Goal: Task Accomplishment & Management: Complete application form

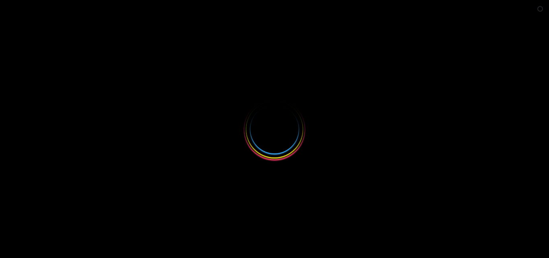
select select
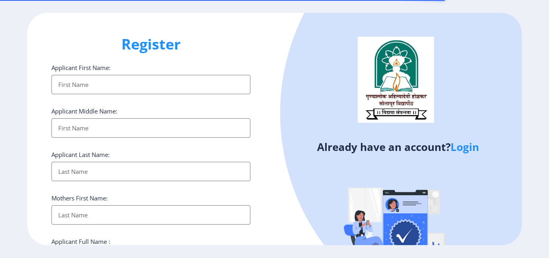
select select
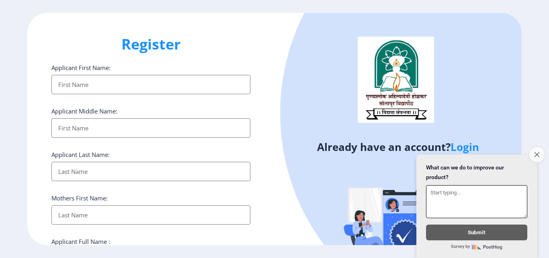
click at [537, 151] on icon "Close survey" at bounding box center [536, 153] width 5 height 5
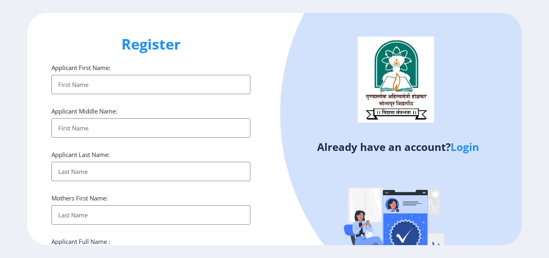
click at [167, 92] on input "Applicant First Name:" at bounding box center [150, 84] width 199 height 19
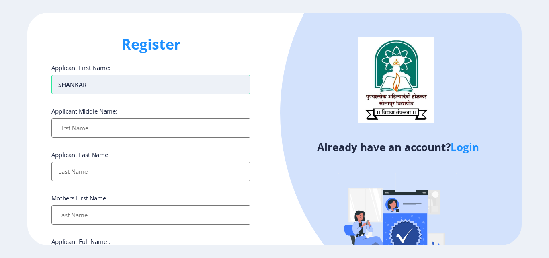
type input "SHANKAR"
type input "PANDURANG"
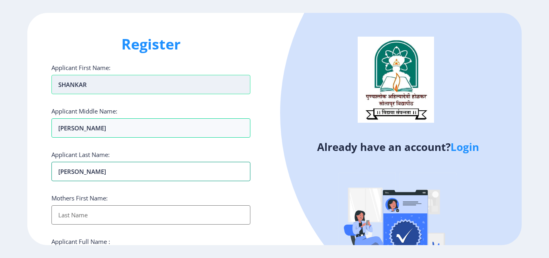
type input "[PERSON_NAME]"
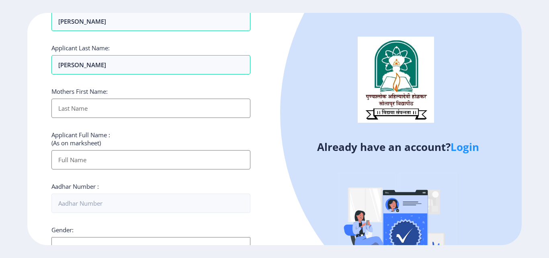
scroll to position [121, 0]
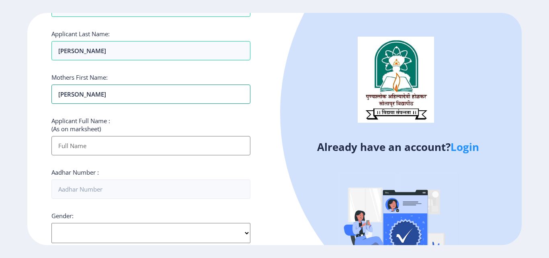
type input "[PERSON_NAME]"
type input "SHANKAR PANDURANG GUNJAL"
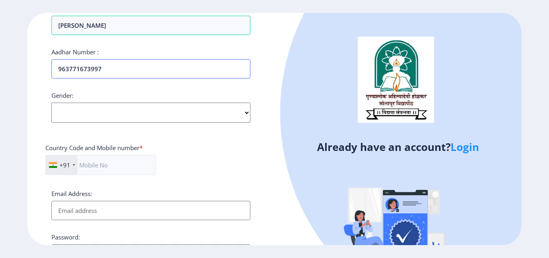
scroll to position [241, 0]
type input "963771673997"
click at [180, 114] on select "Select Gender Male Female Other" at bounding box center [150, 112] width 199 height 20
select select "[DEMOGRAPHIC_DATA]"
click at [51, 102] on select "Select Gender Male Female Other" at bounding box center [150, 112] width 199 height 20
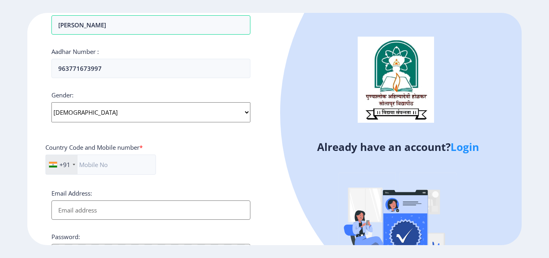
scroll to position [327, 0]
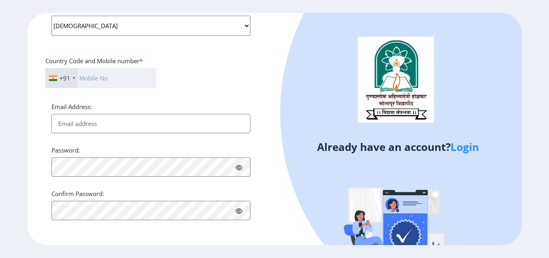
click at [111, 75] on input "text" at bounding box center [100, 78] width 110 height 20
type input "9673842121"
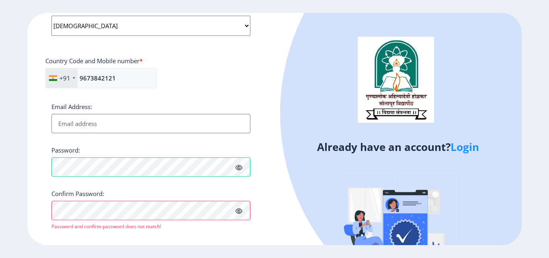
click at [272, 168] on div "Register Applicant First Name: SHANKAR Applicant Middle Name: PANDURANG Applica…" at bounding box center [150, 129] width 247 height 232
click at [237, 168] on icon at bounding box center [238, 167] width 7 height 6
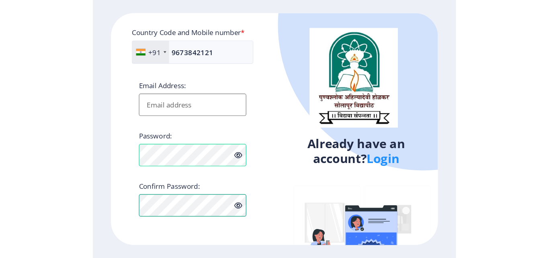
scroll to position [359, 0]
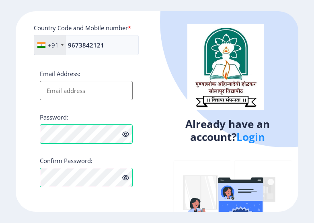
click at [157, 151] on div "Already have an account? Login" at bounding box center [227, 148] width 141 height 274
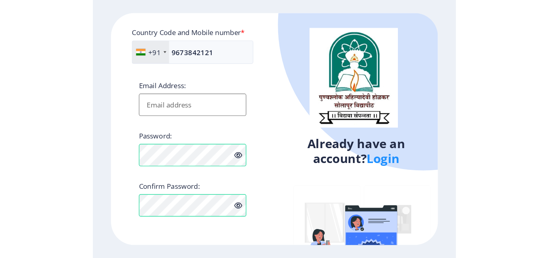
scroll to position [327, 0]
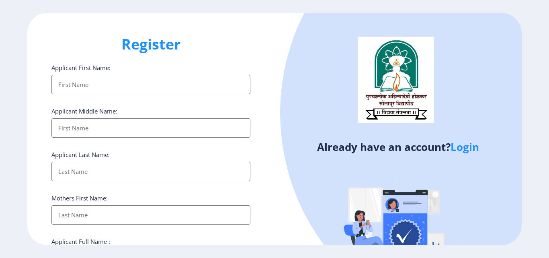
select select
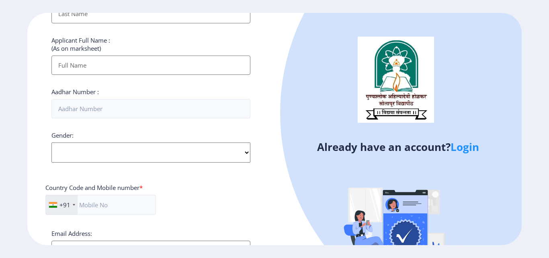
scroll to position [327, 0]
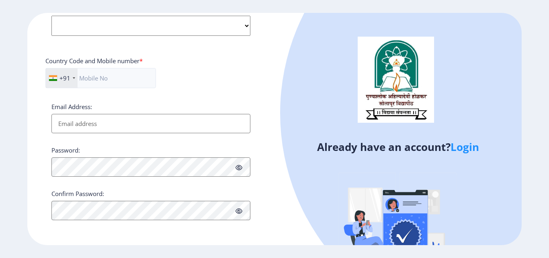
click at [461, 148] on link "Login" at bounding box center [464, 146] width 29 height 14
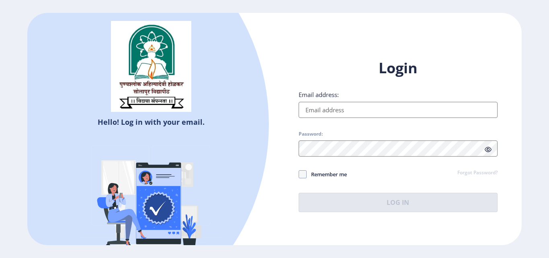
click at [373, 112] on input "Email address:" at bounding box center [397, 110] width 199 height 16
type input "[EMAIL_ADDRESS][DOMAIN_NAME]"
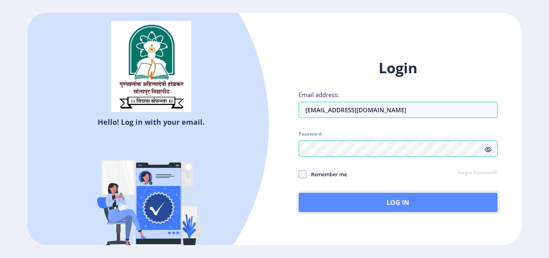
click at [377, 205] on button "Log In" at bounding box center [397, 201] width 199 height 19
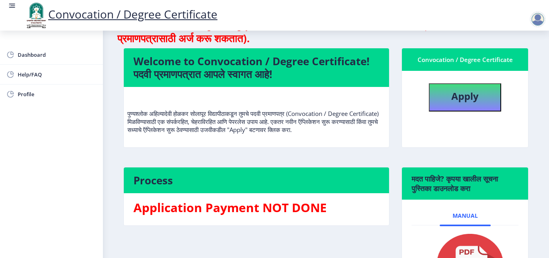
scroll to position [11, 0]
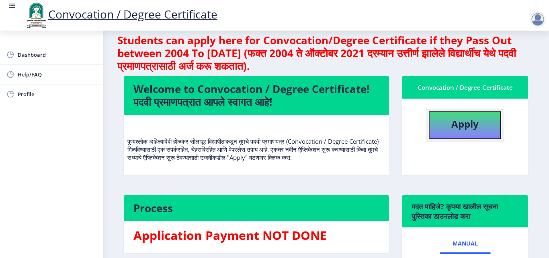
click at [469, 128] on b "Apply" at bounding box center [464, 123] width 27 height 13
select select
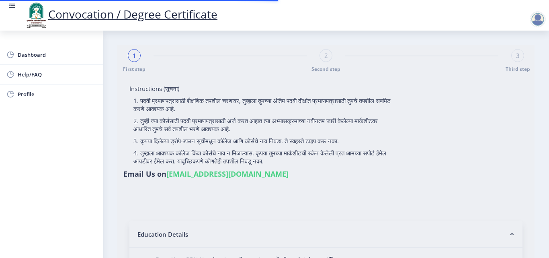
type input "[PERSON_NAME] [PERSON_NAME]"
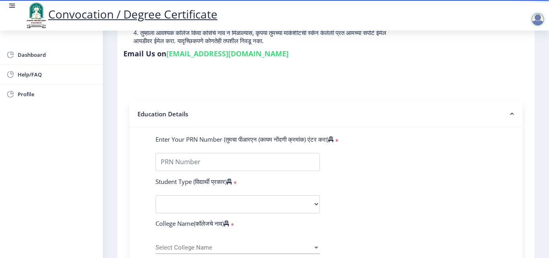
scroll to position [121, 0]
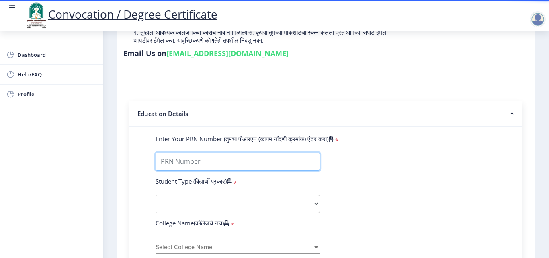
click at [244, 157] on input "Enter Your PRN Number (तुमचा पीआरएन (कायम नोंदणी क्रमांक) एंटर करा)" at bounding box center [237, 161] width 164 height 18
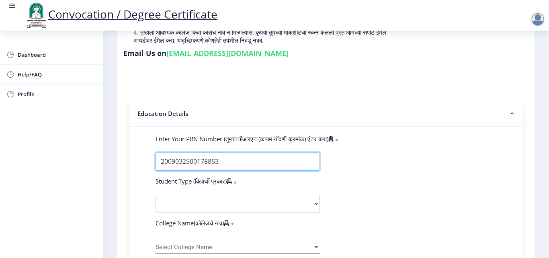
type input "2009032500178853"
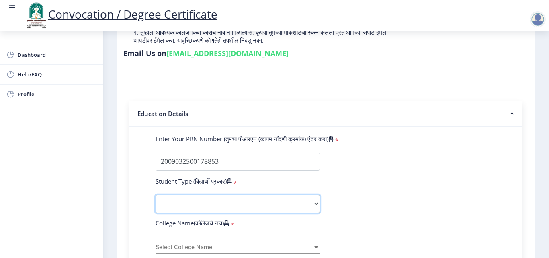
click at [311, 204] on select "Select Student Type Regular External" at bounding box center [237, 203] width 164 height 18
select select "Regular"
click at [155, 194] on select "Select Student Type Regular External" at bounding box center [237, 203] width 164 height 18
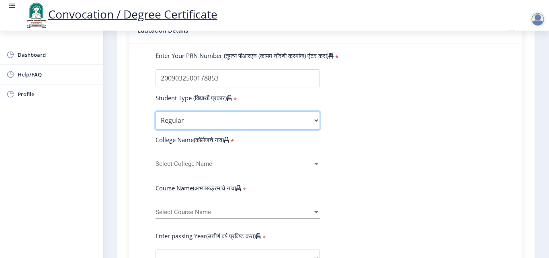
scroll to position [241, 0]
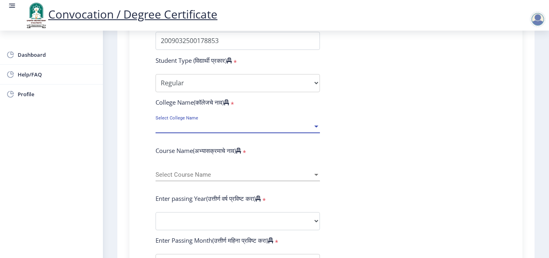
click at [235, 125] on span "Select College Name" at bounding box center [233, 126] width 157 height 7
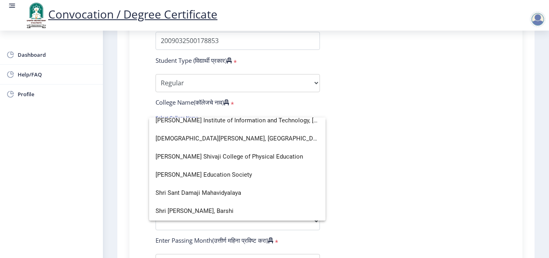
scroll to position [2009, 0]
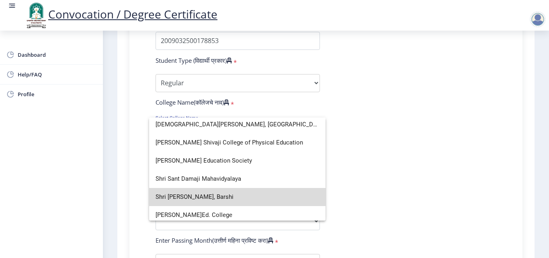
click at [239, 202] on span "Shri [PERSON_NAME], Barshi" at bounding box center [237, 197] width 164 height 18
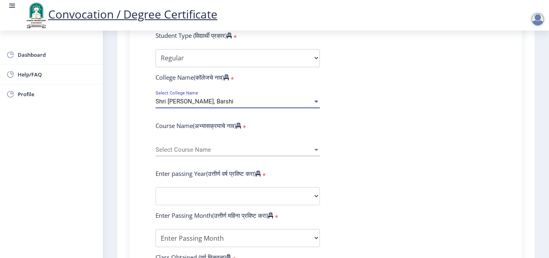
scroll to position [362, 0]
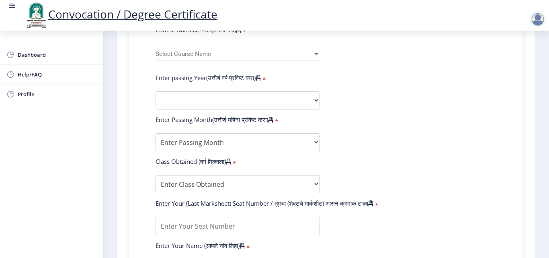
click at [224, 53] on span "Select Course Name" at bounding box center [233, 54] width 157 height 7
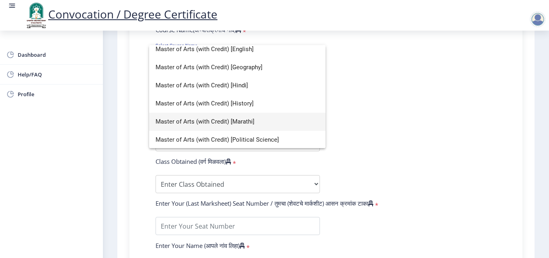
scroll to position [94, 0]
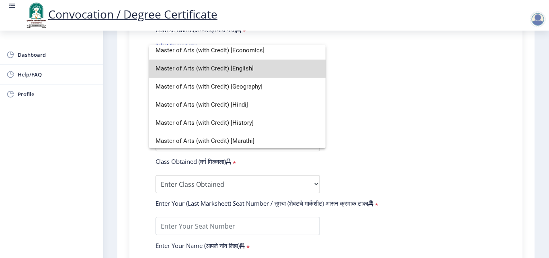
click at [248, 69] on span "Master of Arts (with Credit) [English]" at bounding box center [237, 68] width 164 height 18
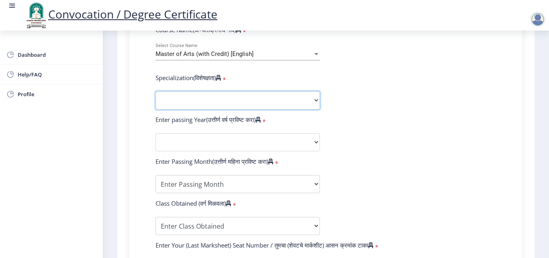
click at [311, 99] on select "Specialization English Hindi Marathi Urdu Ancient Indian History Culture & Arch…" at bounding box center [237, 100] width 164 height 18
select select "English"
click at [155, 91] on select "Specialization English Hindi Marathi Urdu Ancient Indian History Culture & Arch…" at bounding box center [237, 100] width 164 height 18
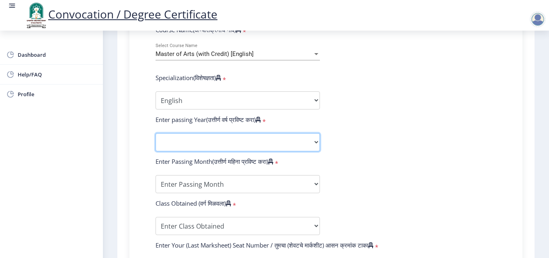
click at [289, 146] on select "2025 2024 2023 2022 2021 2020 2019 2018 2017 2016 2015 2014 2013 2012 2011 2010…" at bounding box center [237, 142] width 164 height 18
select select "2011"
click at [155, 133] on select "2025 2024 2023 2022 2021 2020 2019 2018 2017 2016 2015 2014 2013 2012 2011 2010…" at bounding box center [237, 142] width 164 height 18
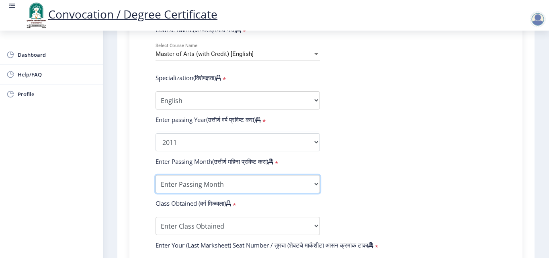
click at [282, 184] on select "Enter Passing Month March April May October November December" at bounding box center [237, 184] width 164 height 18
select select "May"
click at [155, 175] on select "Enter Passing Month March April May October November December" at bounding box center [237, 184] width 164 height 18
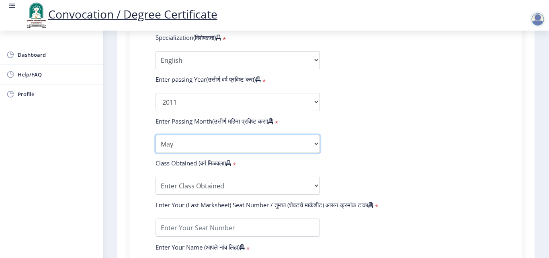
scroll to position [442, 0]
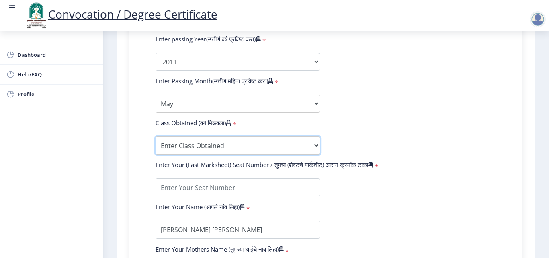
click at [255, 144] on select "Enter Class Obtained FIRST CLASS WITH DISTINCTION FIRST CLASS HIGHER SECOND CLA…" at bounding box center [237, 145] width 164 height 18
select select "Grade B+"
click at [155, 136] on select "Enter Class Obtained FIRST CLASS WITH DISTINCTION FIRST CLASS HIGHER SECOND CLA…" at bounding box center [237, 145] width 164 height 18
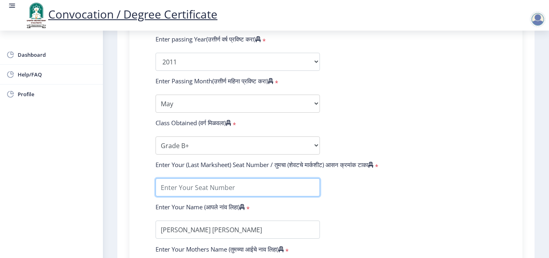
click at [278, 182] on input "textarea" at bounding box center [237, 187] width 164 height 18
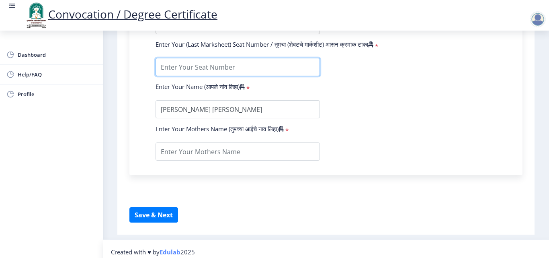
scroll to position [562, 0]
type input "21104"
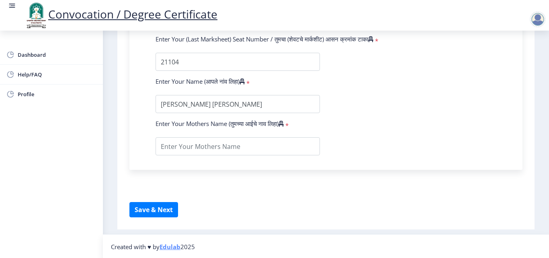
scroll to position [568, 0]
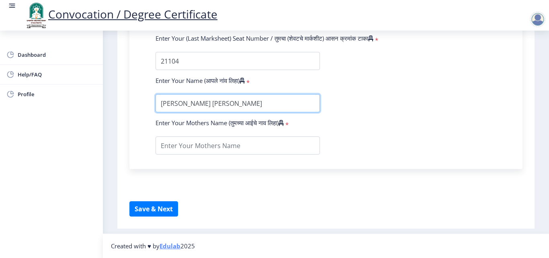
click at [253, 105] on input "textarea" at bounding box center [237, 103] width 164 height 18
drag, startPoint x: 253, startPoint y: 105, endPoint x: 144, endPoint y: 107, distance: 108.9
type input "[PERSON_NAME] [PERSON_NAME]"
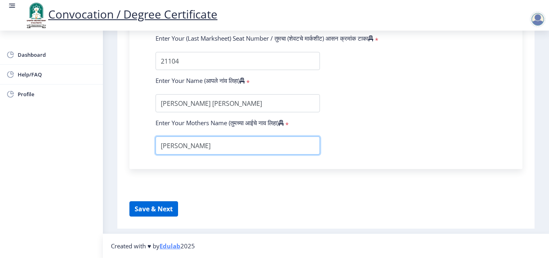
type input "[PERSON_NAME]"
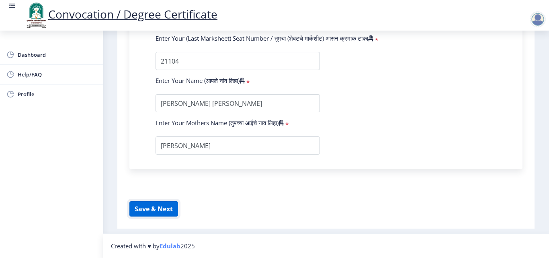
click at [167, 205] on button "Save & Next" at bounding box center [153, 208] width 49 height 15
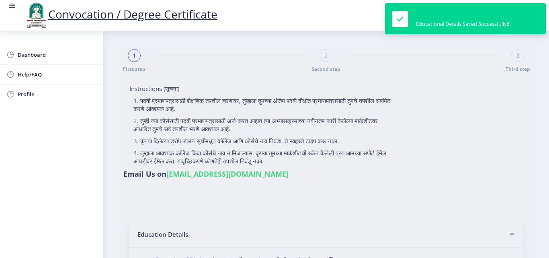
select select
type input "[PERSON_NAME] [PERSON_NAME]"
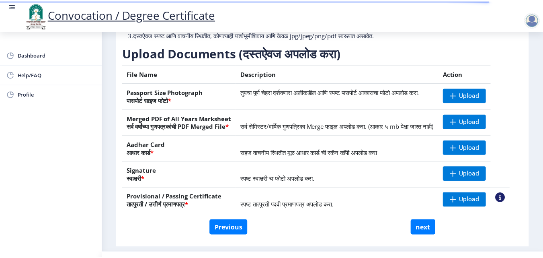
scroll to position [121, 0]
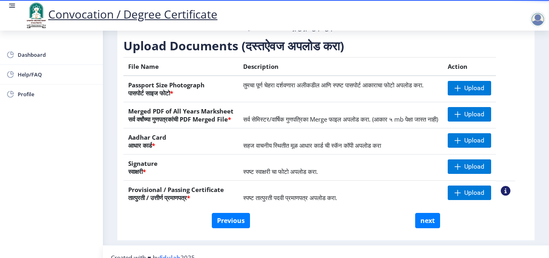
click at [510, 195] on nb-action at bounding box center [506, 191] width 10 height 10
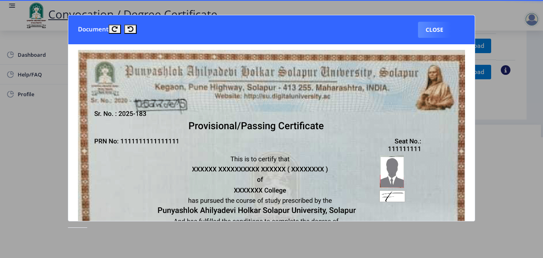
scroll to position [0, 0]
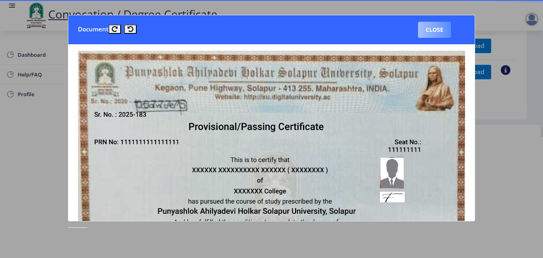
click at [430, 27] on button "Close" at bounding box center [434, 30] width 33 height 16
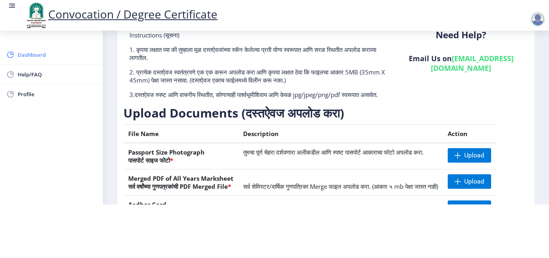
click at [44, 60] on link "Dashboard" at bounding box center [51, 54] width 103 height 19
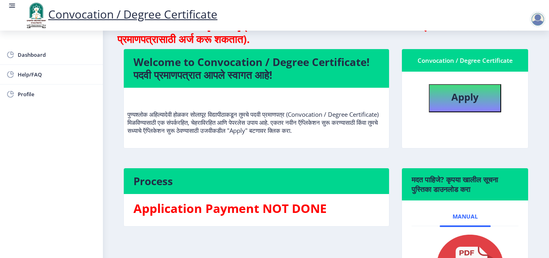
scroll to position [121, 0]
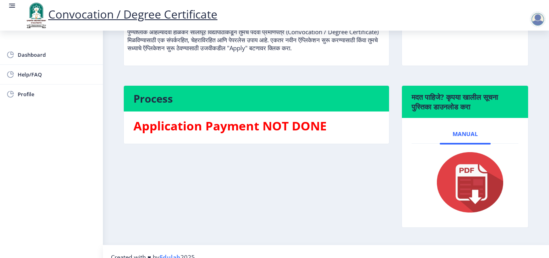
click at [474, 182] on img at bounding box center [465, 182] width 80 height 64
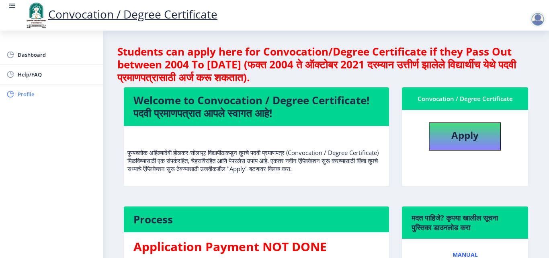
click at [40, 94] on span "Profile" at bounding box center [57, 94] width 79 height 10
select select
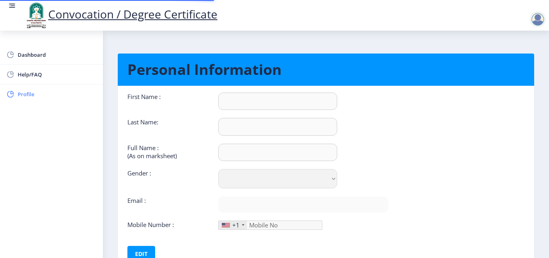
type input "Shankar"
type input "[PERSON_NAME]"
type input "[PERSON_NAME] [PERSON_NAME]"
select select "[DEMOGRAPHIC_DATA]"
type input "[EMAIL_ADDRESS][DOMAIN_NAME]"
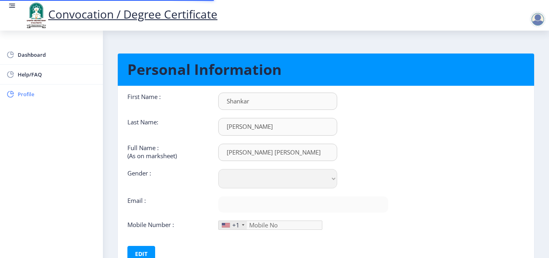
type input "9673842121"
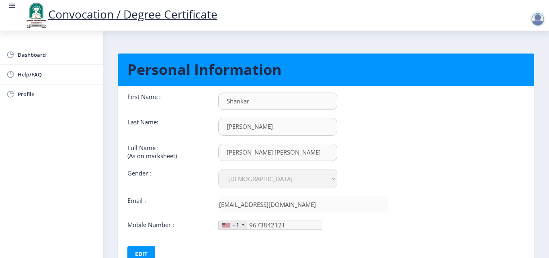
scroll to position [60, 0]
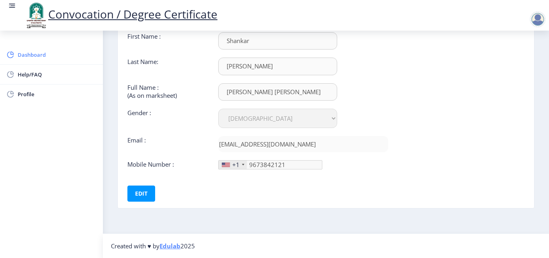
click at [27, 57] on span "Dashboard" at bounding box center [57, 55] width 79 height 10
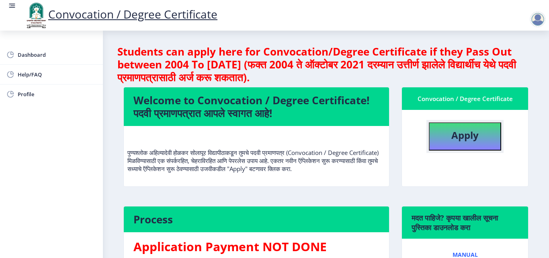
click at [458, 130] on b "Apply" at bounding box center [464, 134] width 27 height 13
select select
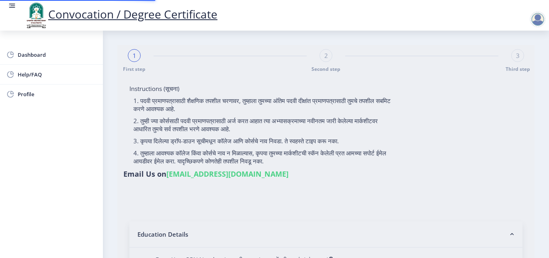
type input "[PERSON_NAME] [PERSON_NAME]"
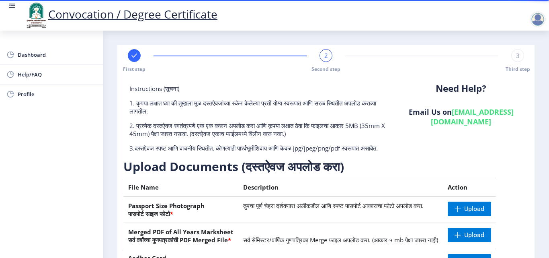
click at [17, 4] on div "Convocation / Degree Certificate" at bounding box center [120, 15] width 209 height 27
click at [8, 5] on rect at bounding box center [12, 6] width 8 height 8
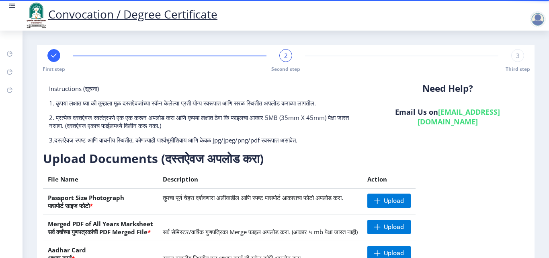
click at [535, 22] on div at bounding box center [537, 19] width 16 height 16
click at [504, 61] on span "Log out" at bounding box center [516, 63] width 51 height 10
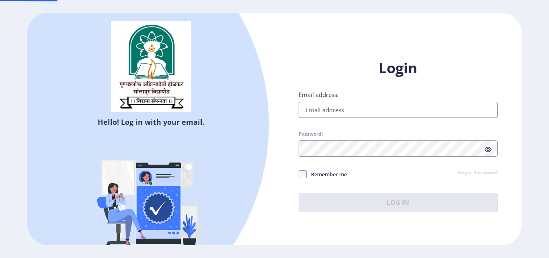
type input "[EMAIL_ADDRESS][DOMAIN_NAME]"
click at [329, 171] on span "Remember me" at bounding box center [327, 174] width 40 height 10
click at [299, 174] on input "Remember me" at bounding box center [298, 174] width 0 height 0
checkbox input "true"
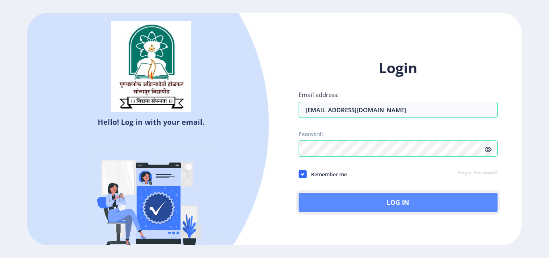
click at [398, 198] on button "Log In" at bounding box center [397, 201] width 199 height 19
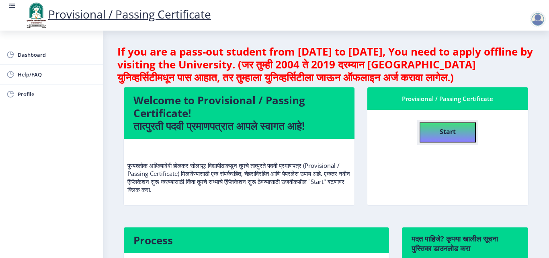
click at [440, 131] on b "Start" at bounding box center [448, 131] width 16 height 9
select select
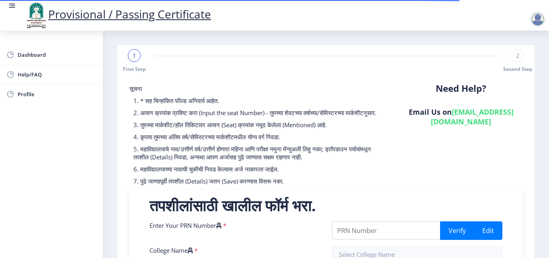
scroll to position [80, 0]
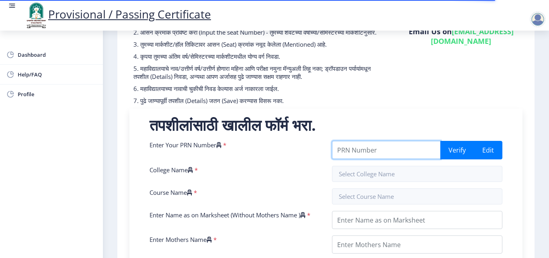
click at [405, 159] on input "Enter Your PRN Number" at bounding box center [386, 150] width 108 height 18
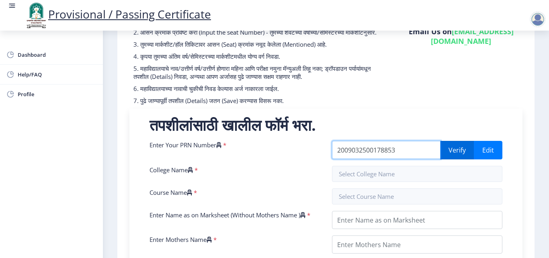
type input "2009032500178853"
click at [465, 159] on button "Verify" at bounding box center [457, 150] width 34 height 18
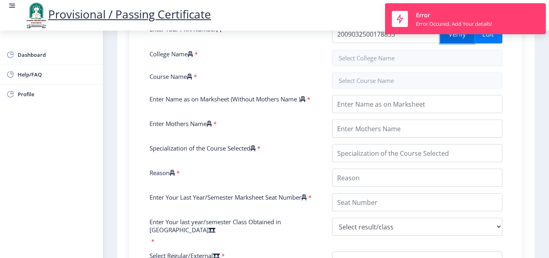
scroll to position [201, 0]
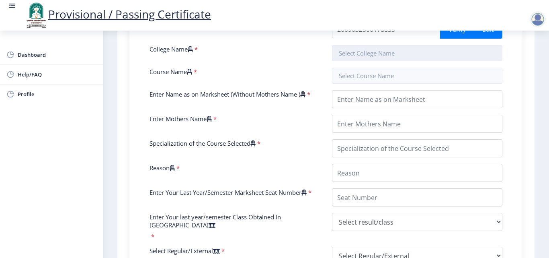
click at [389, 56] on input "text" at bounding box center [417, 53] width 170 height 16
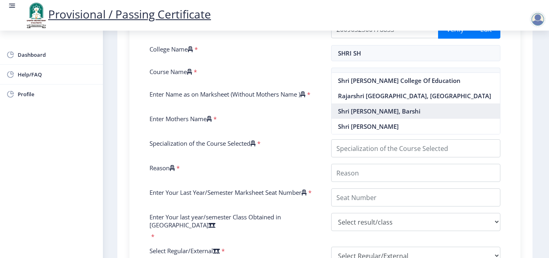
click at [417, 116] on nb-option "Shri [PERSON_NAME], Barshi" at bounding box center [415, 110] width 169 height 15
type input "Shri [PERSON_NAME], Barshi"
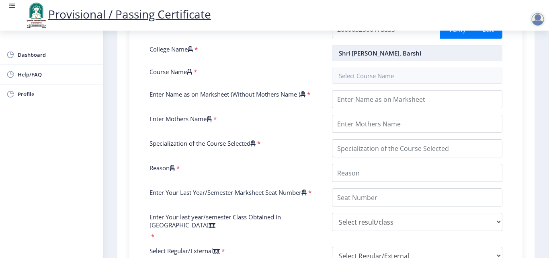
click at [439, 59] on input "Shri [PERSON_NAME], Barshi" at bounding box center [417, 53] width 170 height 16
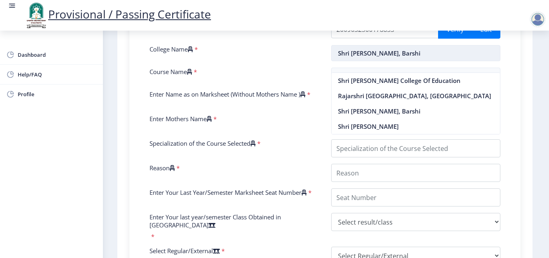
click at [439, 59] on input "Shri [PERSON_NAME], Barshi" at bounding box center [416, 53] width 170 height 16
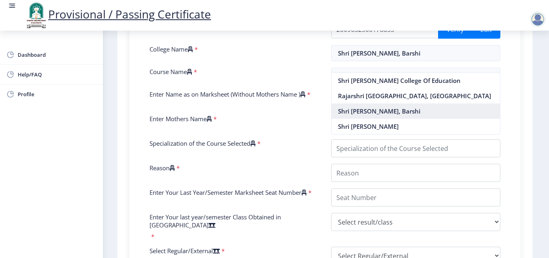
click at [413, 119] on nb-option "Shri [PERSON_NAME], Barshi" at bounding box center [415, 110] width 169 height 15
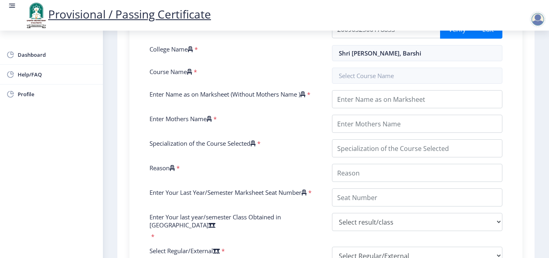
click at [368, 75] on div "Enter Your PRN Number * 2009032500178853 Verify Edit College Name * Shri Shivaj…" at bounding box center [325, 194] width 365 height 349
click at [376, 83] on input "text" at bounding box center [417, 75] width 170 height 16
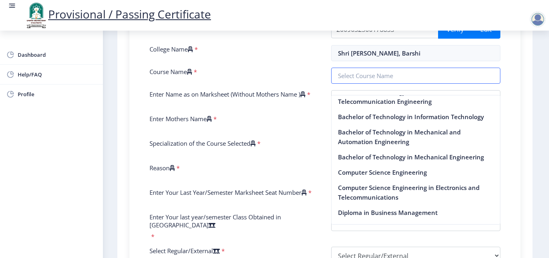
scroll to position [482, 0]
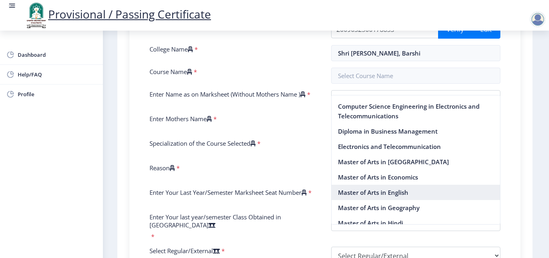
click at [392, 196] on nb-option "Master of Arts in English" at bounding box center [415, 191] width 169 height 15
type input "Master of Arts in English"
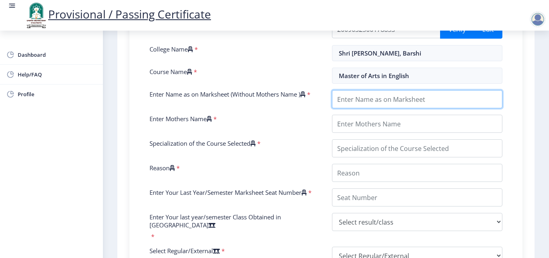
click at [400, 108] on input "Enter Name as on Marksheet (Without Mothers Name )" at bounding box center [417, 99] width 170 height 18
type input "[PERSON_NAME] [PERSON_NAME]"
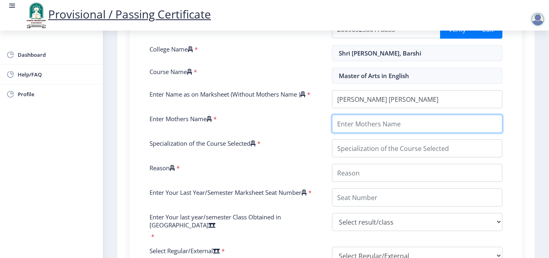
click at [438, 133] on input "Enter Mothers Name" at bounding box center [417, 123] width 170 height 18
type input "[PERSON_NAME]"
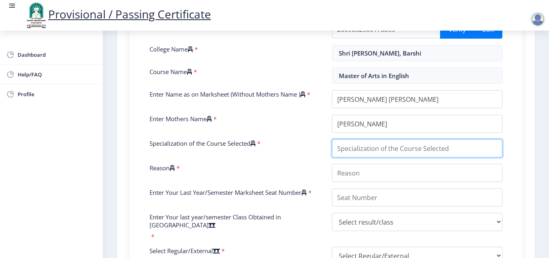
click at [368, 157] on input "Specialization of the Course Selected" at bounding box center [417, 148] width 170 height 18
type input "ENGLISH"
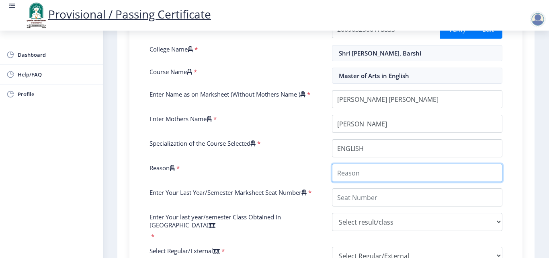
click at [354, 181] on input "Reason" at bounding box center [417, 173] width 170 height 18
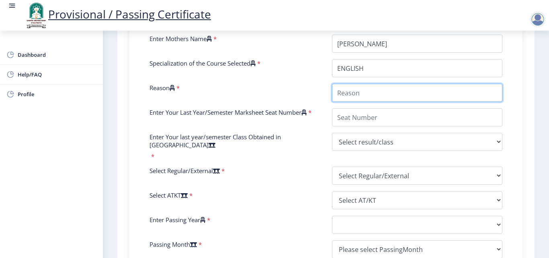
scroll to position [281, 0]
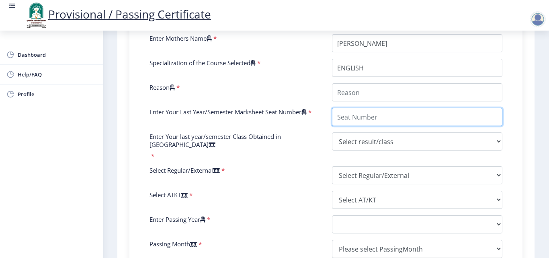
click at [381, 129] on div "Enter Your PRN Number * 2009032500178853 Verify Edit College Name * Shri Shivaj…" at bounding box center [325, 114] width 365 height 349
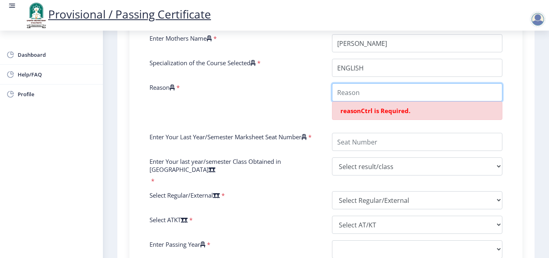
click at [358, 101] on input "Reason" at bounding box center [417, 92] width 170 height 18
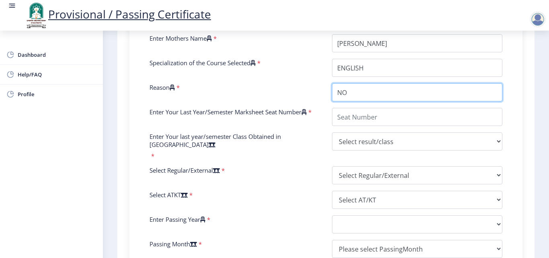
type input "NO"
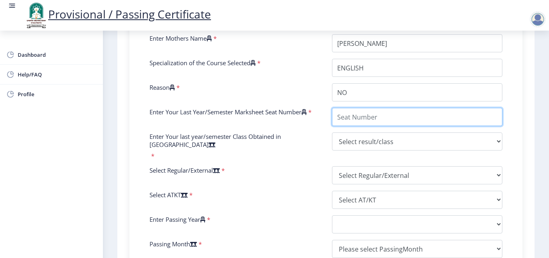
click at [379, 126] on input "Enter Your Last Year/Semester Marksheet Seat Number" at bounding box center [417, 117] width 170 height 18
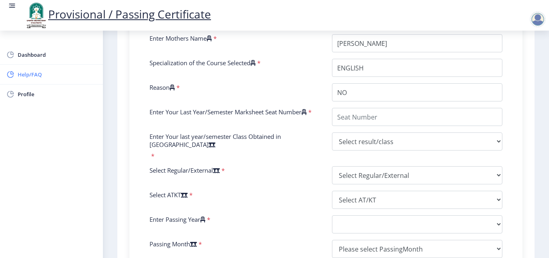
click at [36, 73] on span "Help/FAQ" at bounding box center [57, 75] width 79 height 10
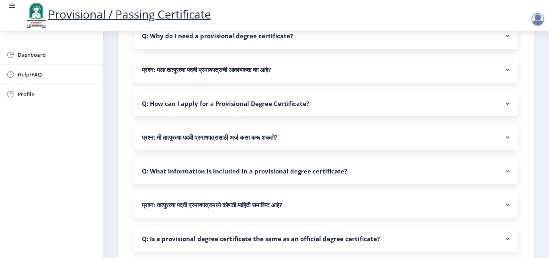
scroll to position [201, 0]
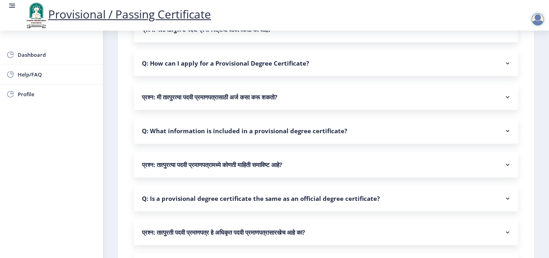
click at [503, 167] on rect at bounding box center [507, 164] width 8 height 8
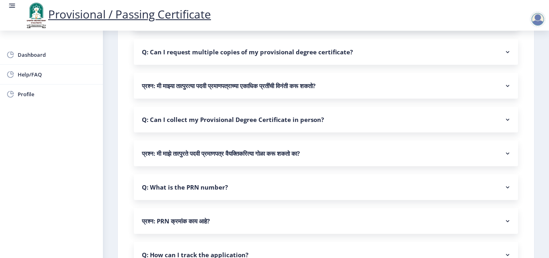
scroll to position [714, 0]
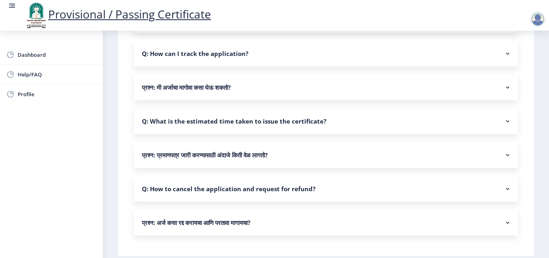
click at [494, 161] on nb-accordion-item-header "प्रश्न: प्रमाणपत्र जारी करण्यासाठी अंदाजे किती वेळ लागतो?" at bounding box center [326, 155] width 384 height 26
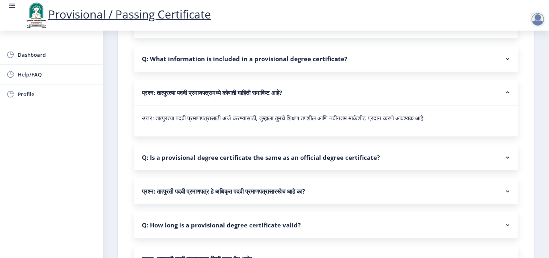
scroll to position [272, 0]
click at [386, 158] on nb-accordion-item-header "Q: Is a provisional degree certificate the same as an official degree certifica…" at bounding box center [326, 158] width 384 height 26
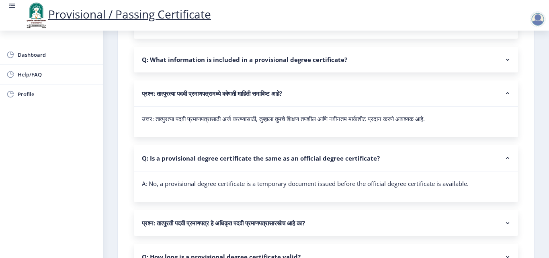
click at [503, 157] on rect at bounding box center [507, 158] width 8 height 8
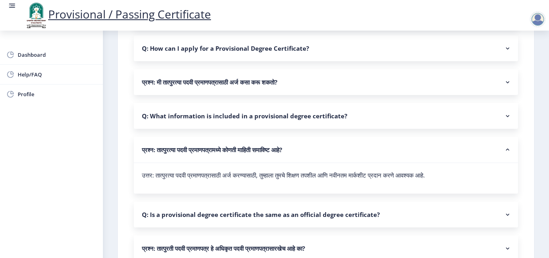
scroll to position [192, 0]
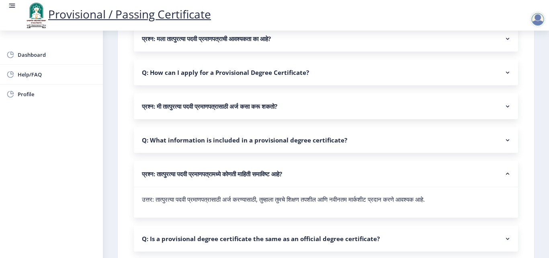
click at [378, 141] on nb-accordion-item-header "Q: What information is included in a provisional degree certificate?" at bounding box center [326, 140] width 384 height 26
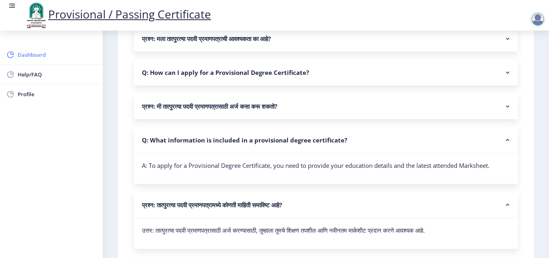
click at [37, 55] on span "Dashboard" at bounding box center [57, 55] width 79 height 10
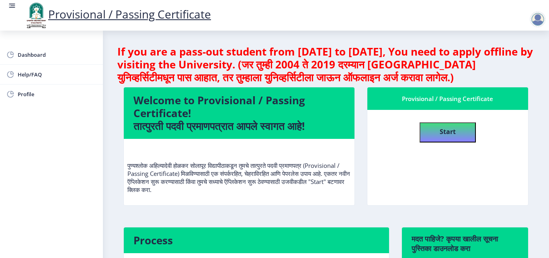
scroll to position [1, 0]
click at [419, 139] on button "Start" at bounding box center [447, 132] width 56 height 20
select select
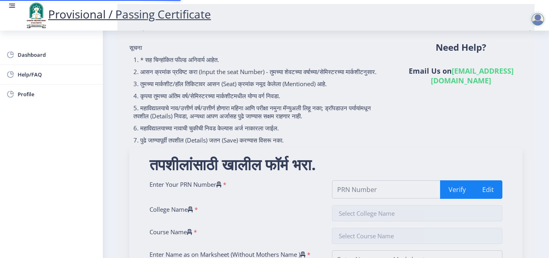
scroll to position [161, 0]
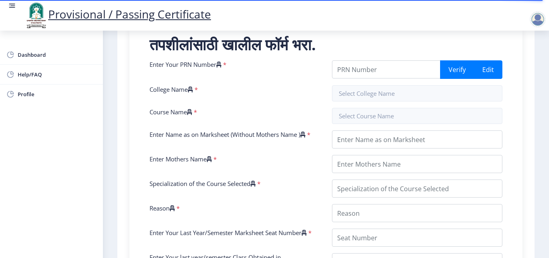
click at [175, 211] on icon at bounding box center [172, 208] width 5 height 6
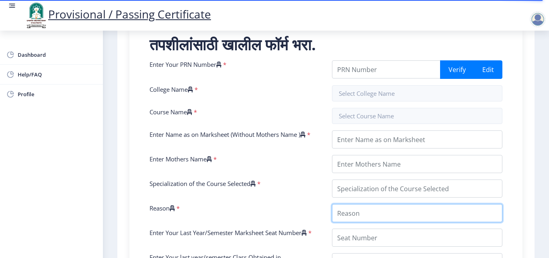
click at [332, 215] on input "Reason" at bounding box center [417, 213] width 170 height 18
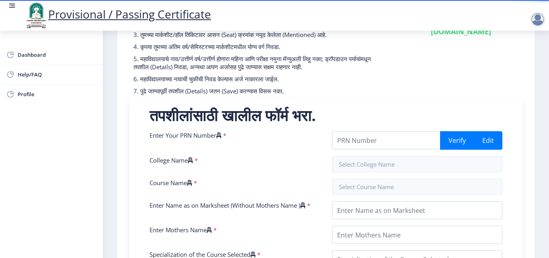
scroll to position [80, 0]
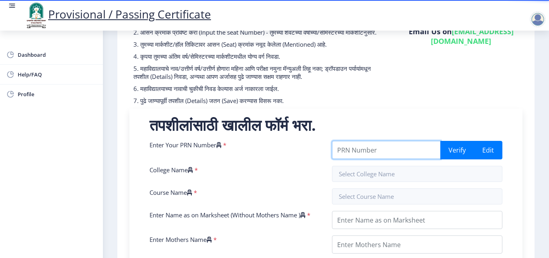
click at [387, 159] on input "Enter Your PRN Number" at bounding box center [386, 150] width 108 height 18
type input "2009032500178853"
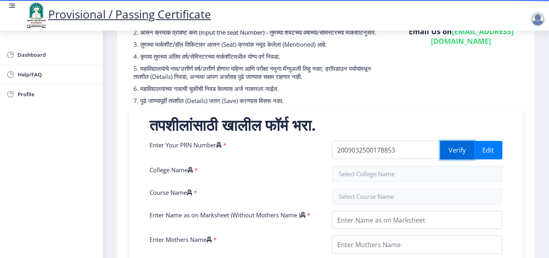
click at [466, 159] on button "Verify" at bounding box center [457, 150] width 34 height 18
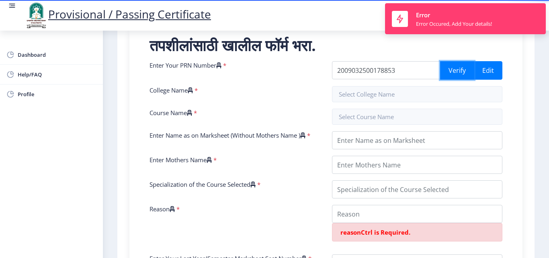
scroll to position [161, 0]
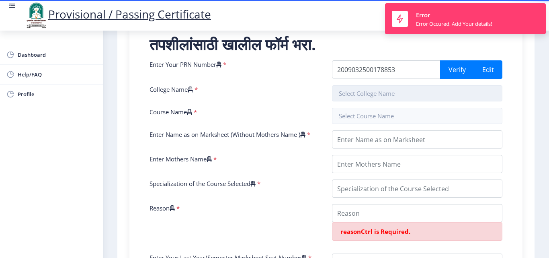
click at [393, 96] on input "text" at bounding box center [417, 93] width 170 height 16
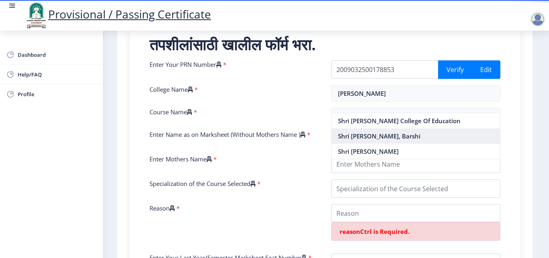
click at [399, 143] on nb-option "Shri [PERSON_NAME], Barshi" at bounding box center [415, 135] width 169 height 15
type input "Shri [PERSON_NAME], Barshi"
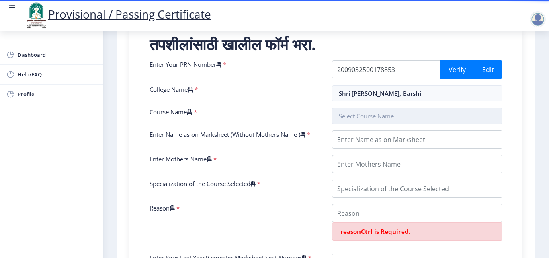
click at [376, 124] on input "text" at bounding box center [417, 116] width 170 height 16
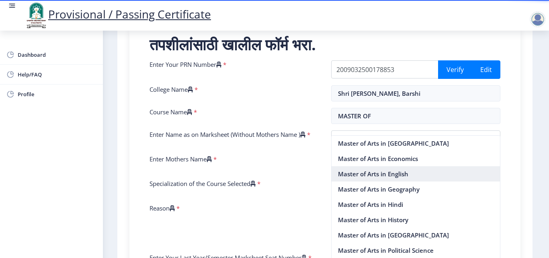
click at [392, 174] on nb-option "Master of Arts in English" at bounding box center [415, 173] width 169 height 15
type input "Master of Arts in English"
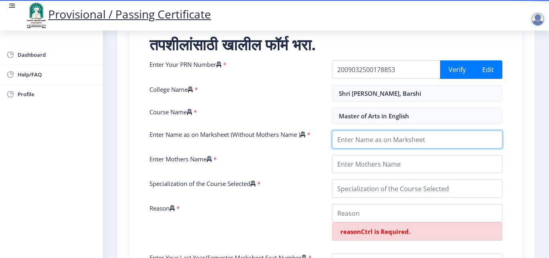
click at [390, 145] on input "Enter Name as on Marksheet (Without Mothers Name )" at bounding box center [417, 139] width 170 height 18
type input "[PERSON_NAME] [PERSON_NAME]"
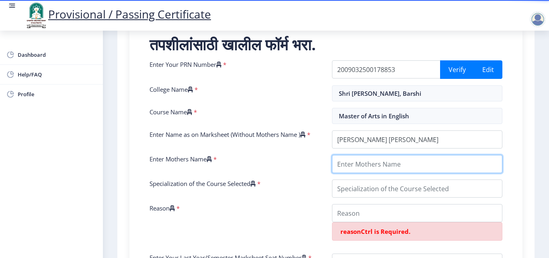
click at [416, 170] on input "Enter Mothers Name" at bounding box center [417, 164] width 170 height 18
type input "[PERSON_NAME]"
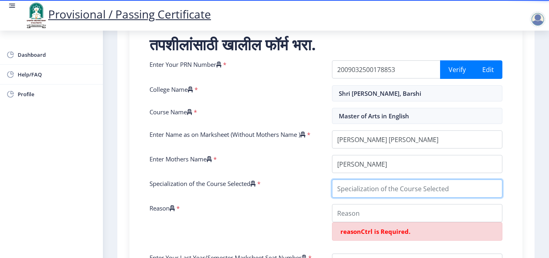
click at [386, 194] on input "Specialization of the Course Selected" at bounding box center [417, 188] width 170 height 18
type input "ENGLISH"
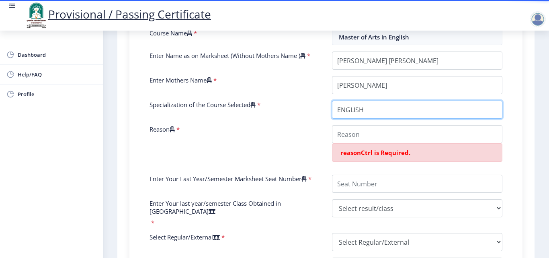
scroll to position [241, 0]
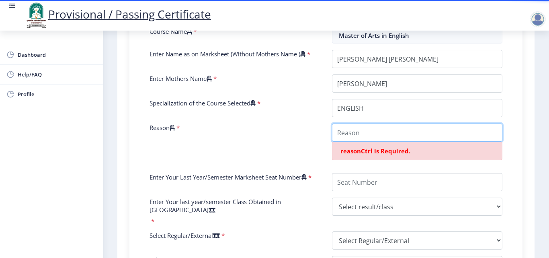
click at [359, 137] on input "Reason" at bounding box center [417, 132] width 170 height 18
type input "NO"
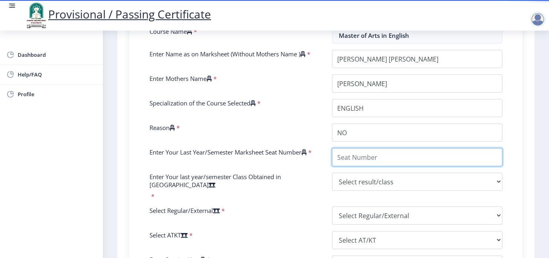
click at [367, 166] on input "Enter Your Last Year/Semester Marksheet Seat Number" at bounding box center [417, 157] width 170 height 18
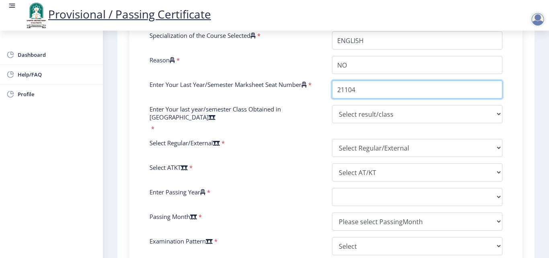
scroll to position [321, 0]
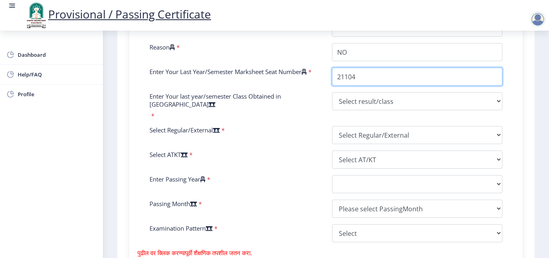
type input "21104"
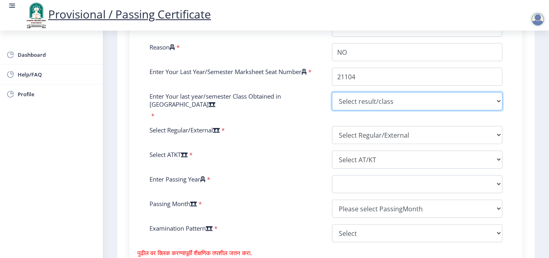
click at [372, 104] on select "Select result/class DISTINCTION FIRST CLASS HIGHER SECOND CLASS SECOND CLASS PA…" at bounding box center [417, 101] width 170 height 18
select select "Grade B+"
click at [332, 100] on select "Select result/class DISTINCTION FIRST CLASS HIGHER SECOND CLASS SECOND CLASS PA…" at bounding box center [417, 101] width 170 height 18
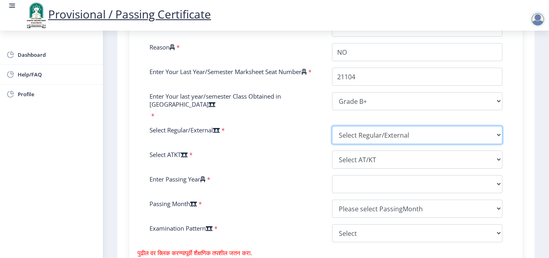
click at [348, 130] on select "Select Regular/External Regular External Special" at bounding box center [417, 135] width 170 height 18
select select "Regular"
click at [332, 126] on select "Select Regular/External Regular External Special" at bounding box center [417, 135] width 170 height 18
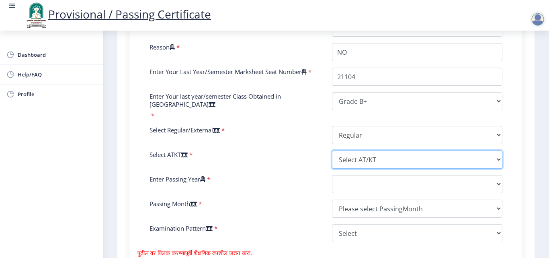
click at [364, 164] on select "Select AT/KT None ATKT" at bounding box center [417, 159] width 170 height 18
select select "None"
click at [332, 150] on select "Select AT/KT None ATKT" at bounding box center [417, 159] width 170 height 18
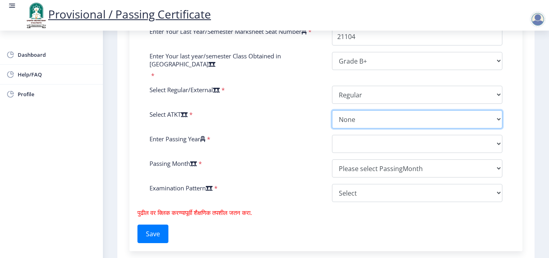
scroll to position [402, 0]
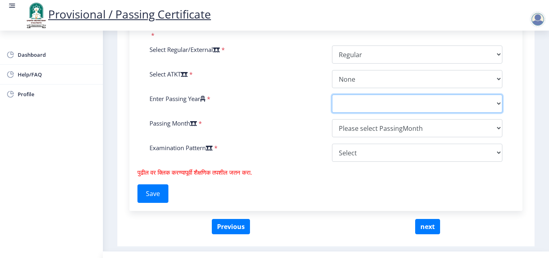
click at [352, 104] on select "2025 2024 2023 2022 2021 2020 2019 2018 2017 2016 2015 2014 2013 2012 2011 2010…" at bounding box center [417, 103] width 170 height 18
select select "2011"
click at [332, 94] on select "2025 2024 2023 2022 2021 2020 2019 2018 2017 2016 2015 2014 2013 2012 2011 2010…" at bounding box center [417, 103] width 170 height 18
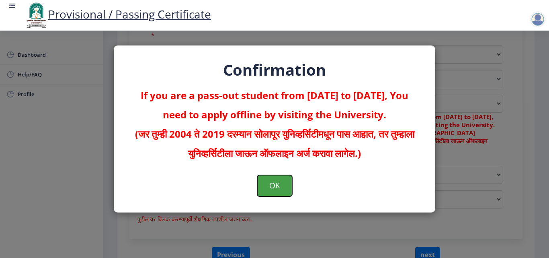
click at [272, 183] on button "OK" at bounding box center [274, 185] width 35 height 21
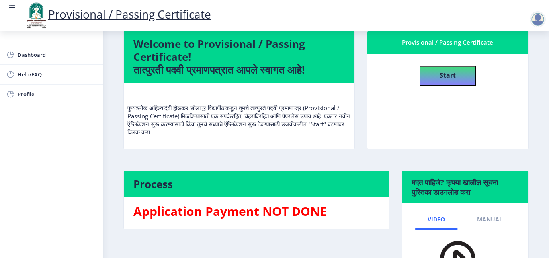
scroll to position [135, 0]
